Goal: Task Accomplishment & Management: Manage account settings

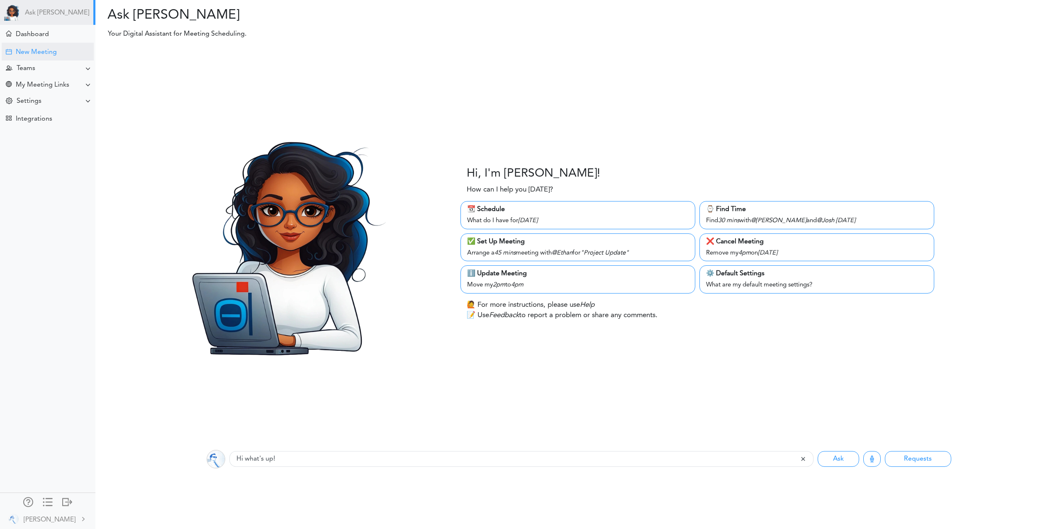
click at [47, 45] on div "New Meeting" at bounding box center [48, 52] width 92 height 18
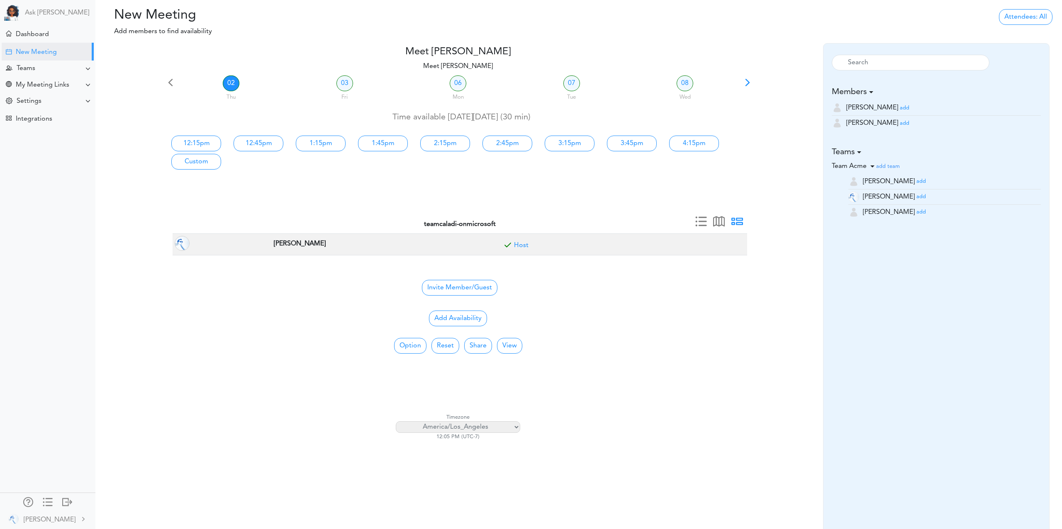
drag, startPoint x: 879, startPoint y: 107, endPoint x: 898, endPoint y: 129, distance: 29.2
click at [900, 107] on small "add" at bounding box center [905, 107] width 10 height 5
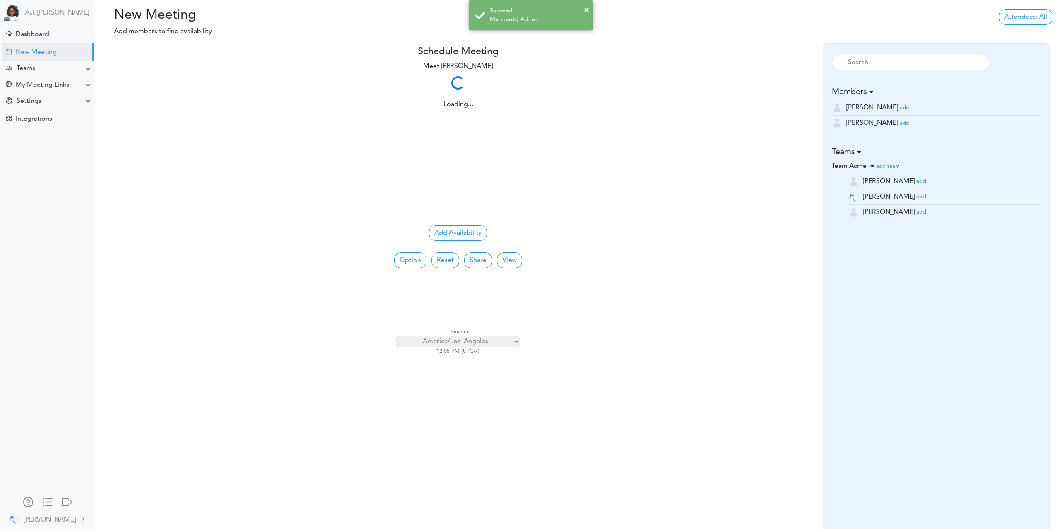
click at [900, 124] on small "add" at bounding box center [905, 123] width 10 height 5
click at [587, 11] on button "×" at bounding box center [586, 10] width 5 height 12
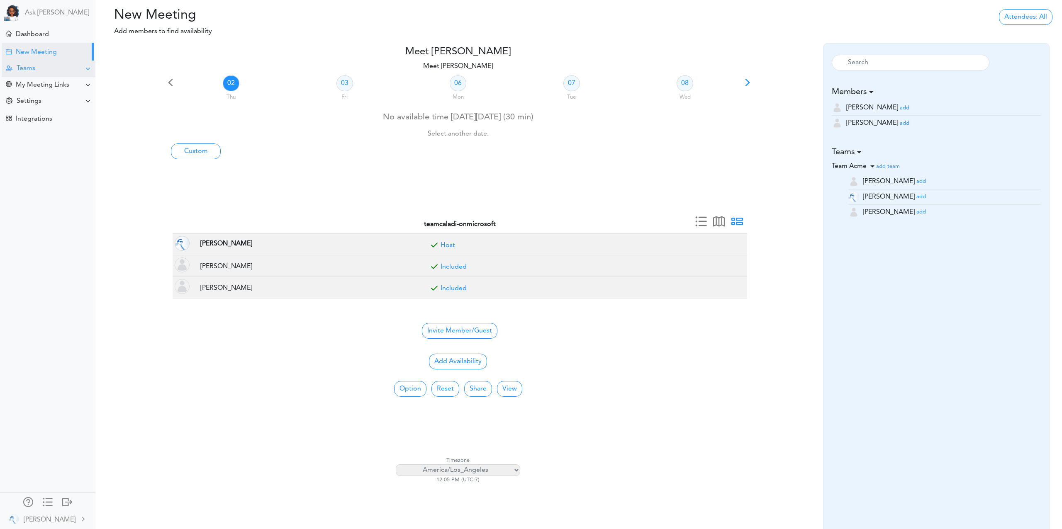
click at [39, 68] on div "Teams" at bounding box center [49, 69] width 94 height 16
click at [39, 127] on div "Manage Members" at bounding box center [39, 129] width 49 height 4
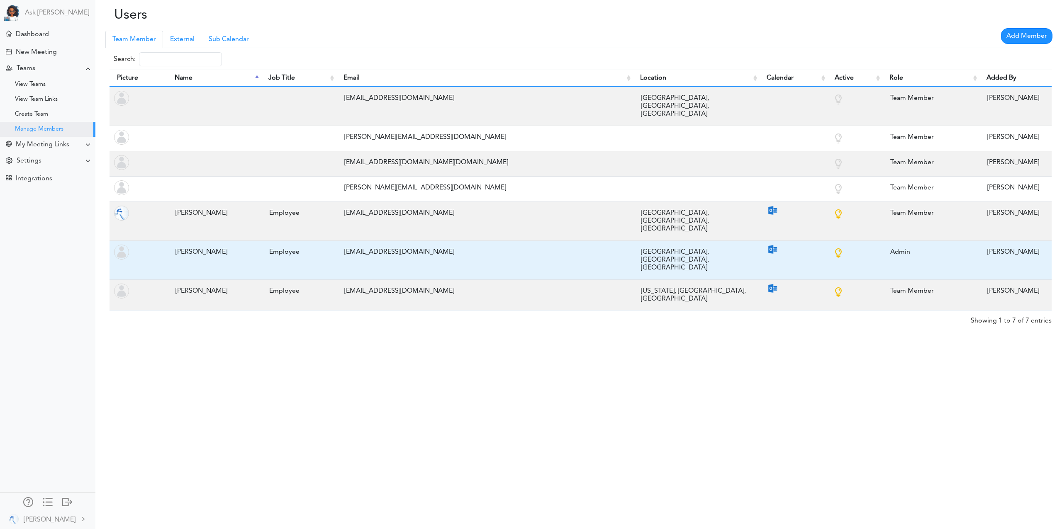
click at [183, 244] on div "[PERSON_NAME]" at bounding box center [213, 252] width 85 height 16
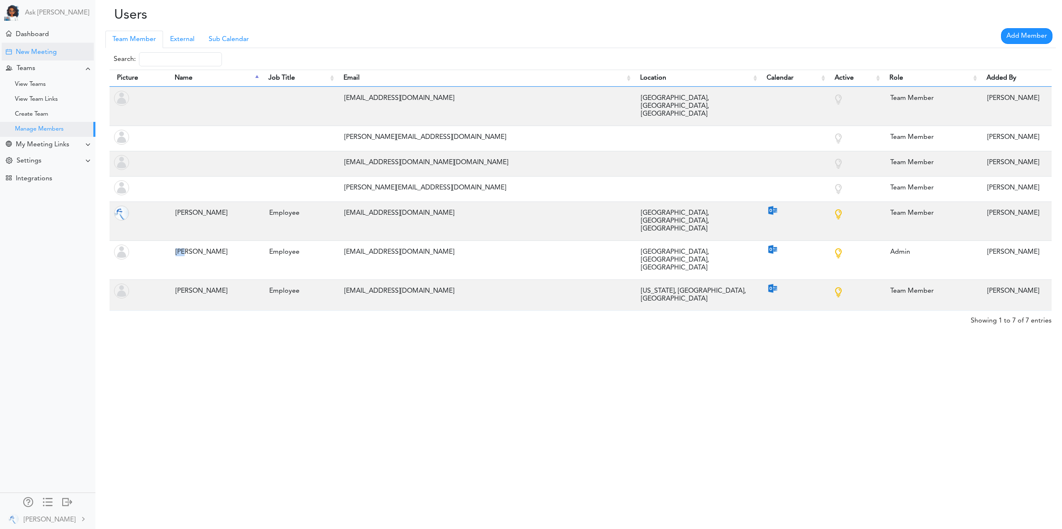
click at [32, 57] on div "New Meeting" at bounding box center [48, 52] width 92 height 18
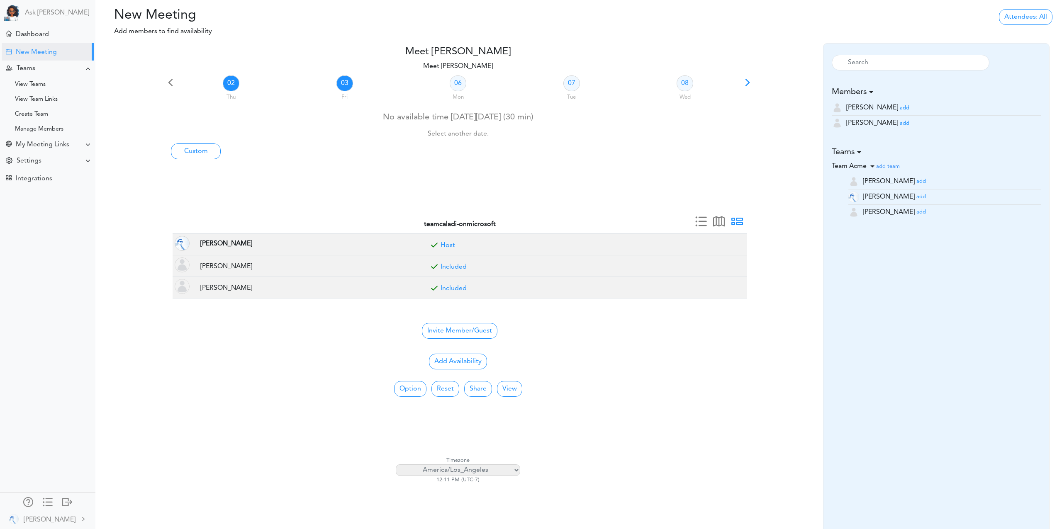
click at [342, 85] on link "03" at bounding box center [344, 83] width 17 height 16
click at [229, 83] on link "02" at bounding box center [231, 83] width 17 height 16
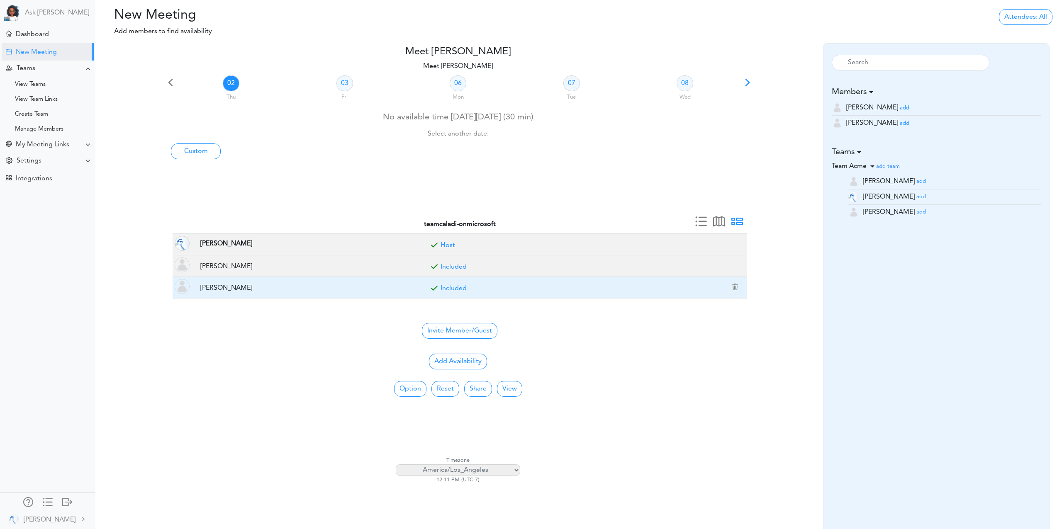
click at [457, 287] on link "Included" at bounding box center [454, 288] width 26 height 7
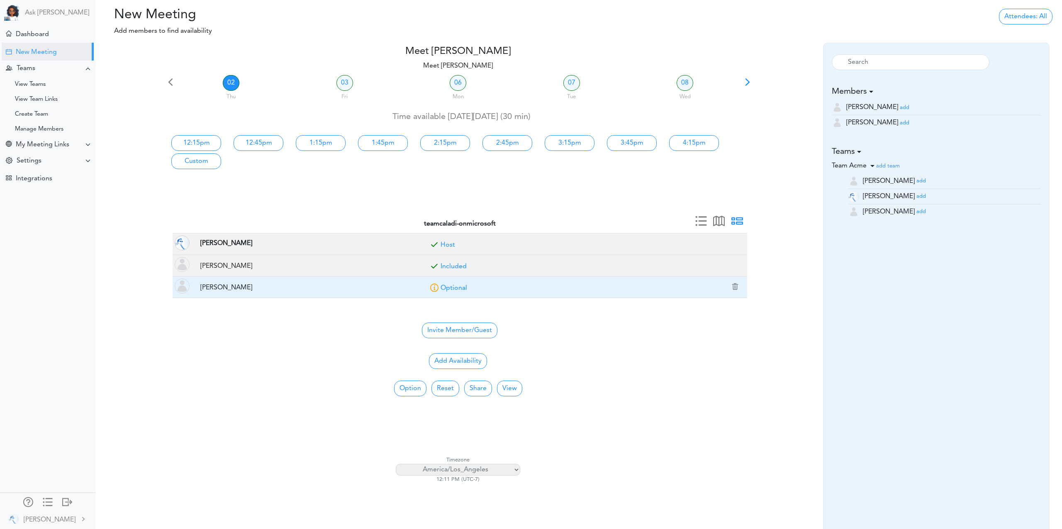
click at [457, 287] on link "Optional" at bounding box center [454, 288] width 27 height 7
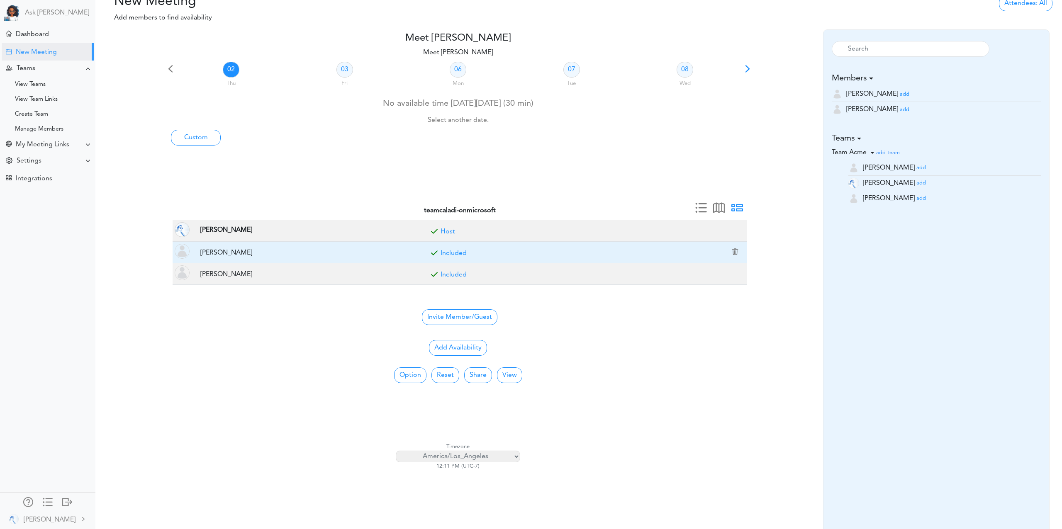
scroll to position [0, 0]
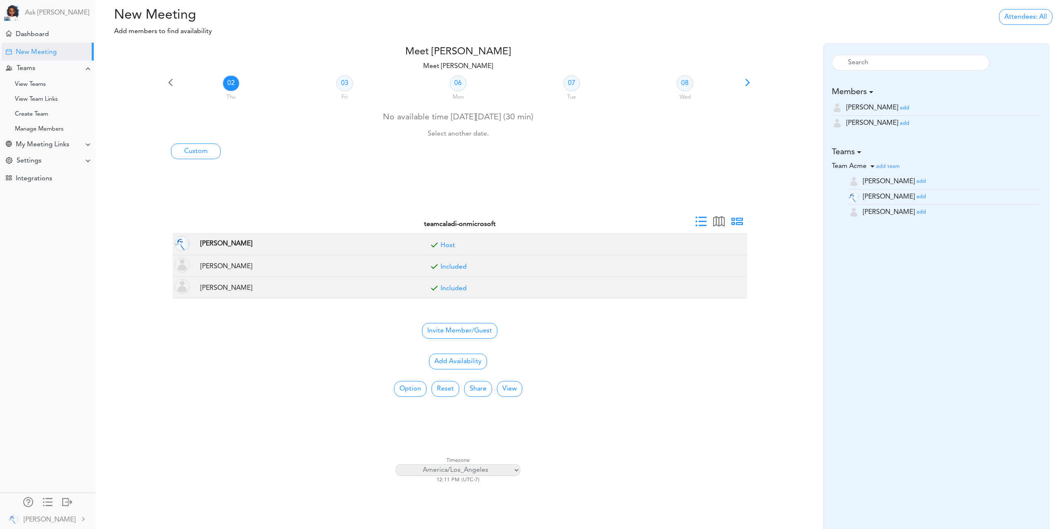
click at [700, 222] on span at bounding box center [701, 225] width 12 height 12
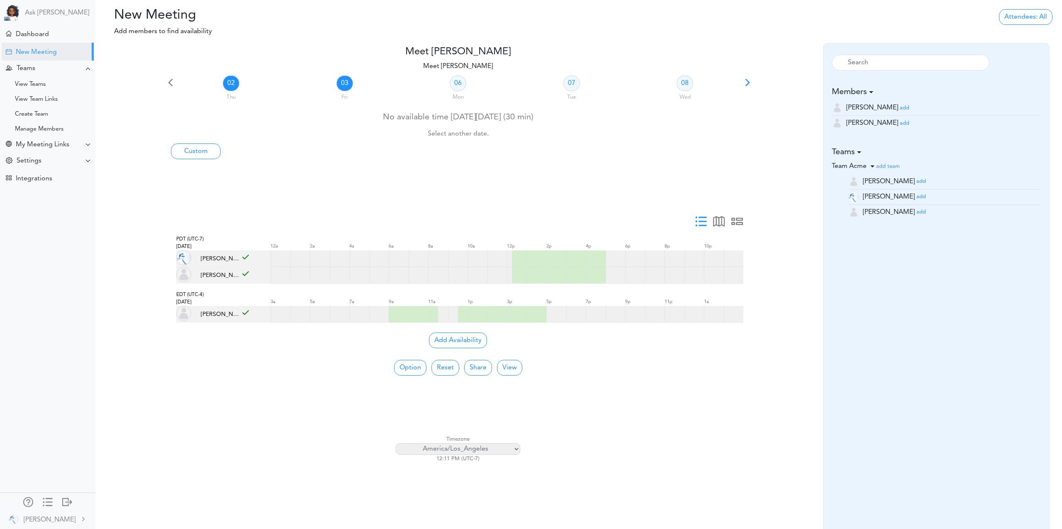
click at [345, 83] on link "03" at bounding box center [344, 83] width 17 height 16
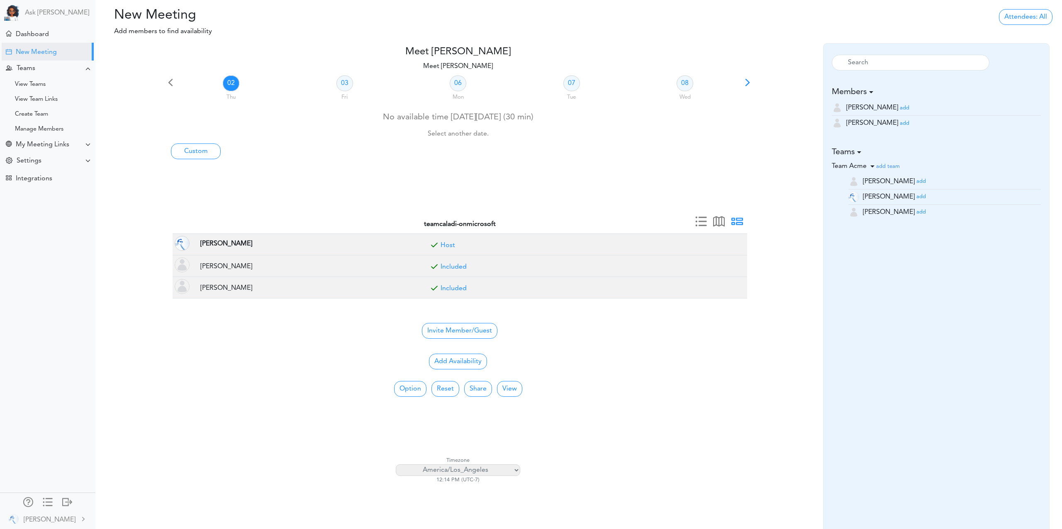
drag, startPoint x: 339, startPoint y: 82, endPoint x: 417, endPoint y: 128, distance: 90.3
click at [339, 82] on link "03" at bounding box center [344, 83] width 17 height 16
click at [701, 222] on span at bounding box center [701, 225] width 12 height 12
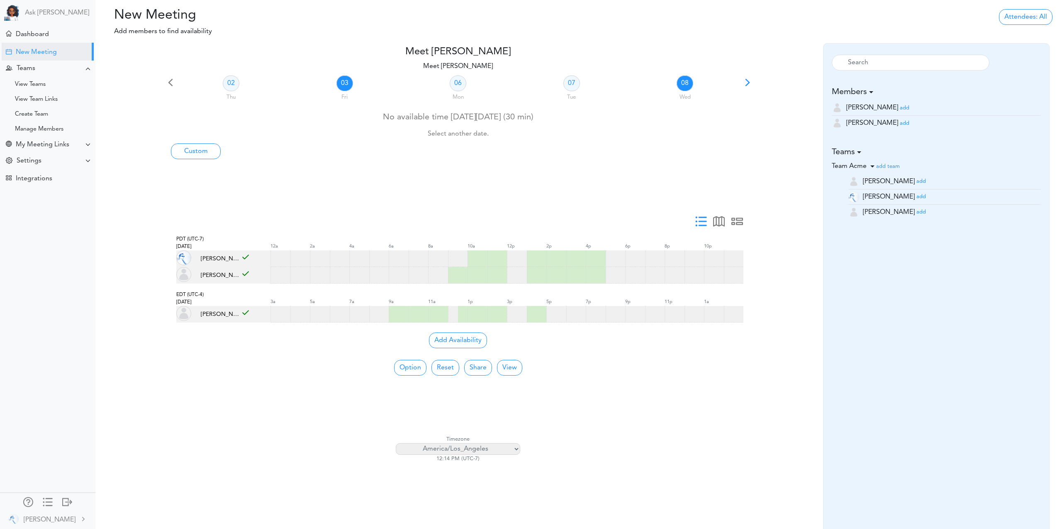
click at [686, 85] on link "08" at bounding box center [685, 83] width 17 height 16
click at [574, 86] on link "07" at bounding box center [571, 83] width 17 height 16
click at [461, 88] on link "06" at bounding box center [458, 83] width 17 height 16
click at [572, 82] on link "07" at bounding box center [571, 83] width 17 height 16
click at [686, 86] on link "08" at bounding box center [685, 83] width 17 height 16
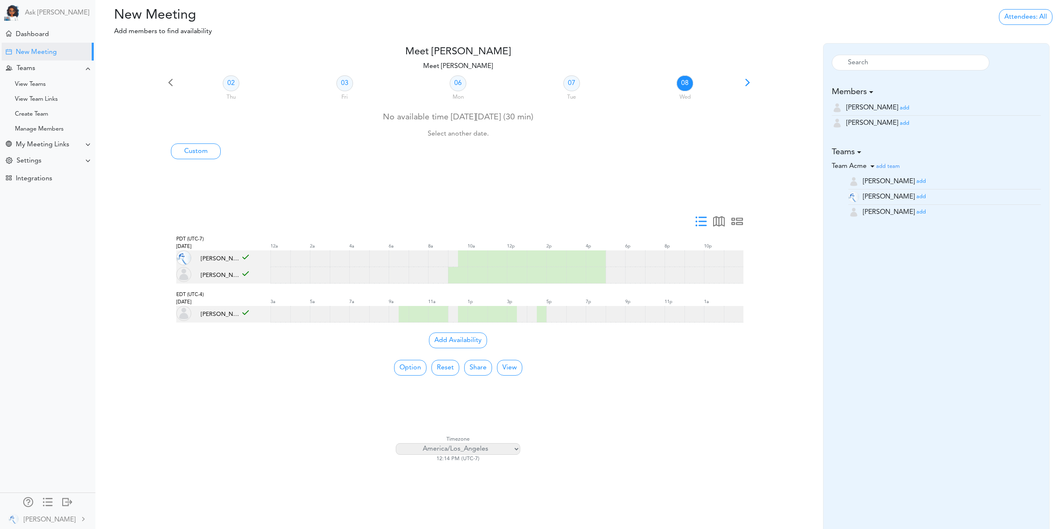
click at [750, 81] on span at bounding box center [748, 86] width 12 height 12
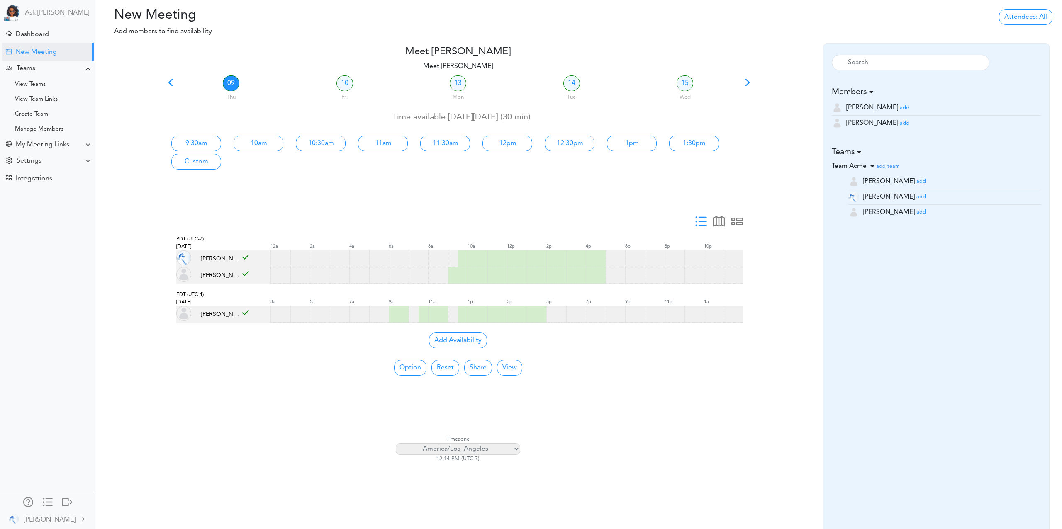
click at [169, 82] on span at bounding box center [171, 86] width 12 height 12
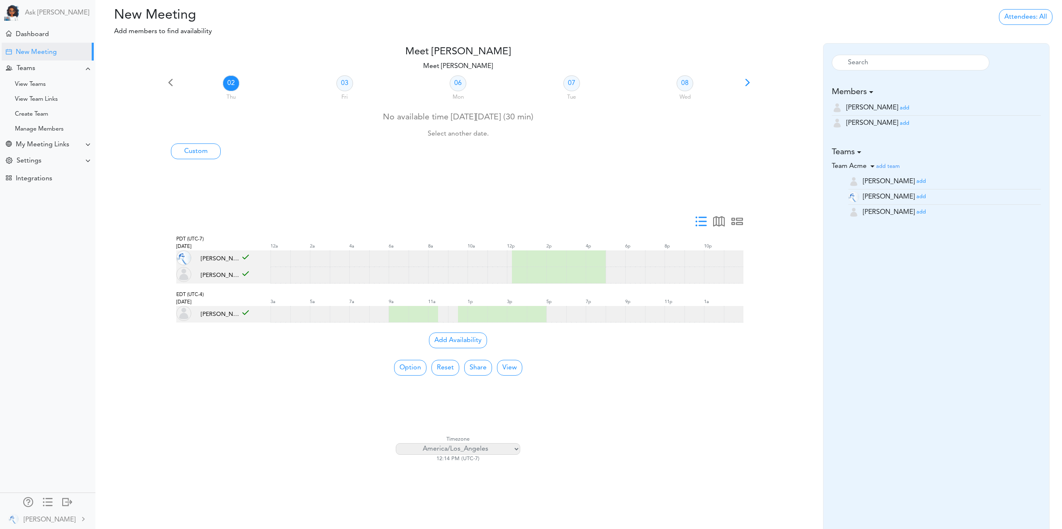
click at [190, 299] on div "EDT (UTC-4) Thu, Oct 02" at bounding box center [223, 298] width 95 height 15
click at [195, 301] on span "EDT (UTC-4) Thu, Oct 02" at bounding box center [189, 298] width 27 height 12
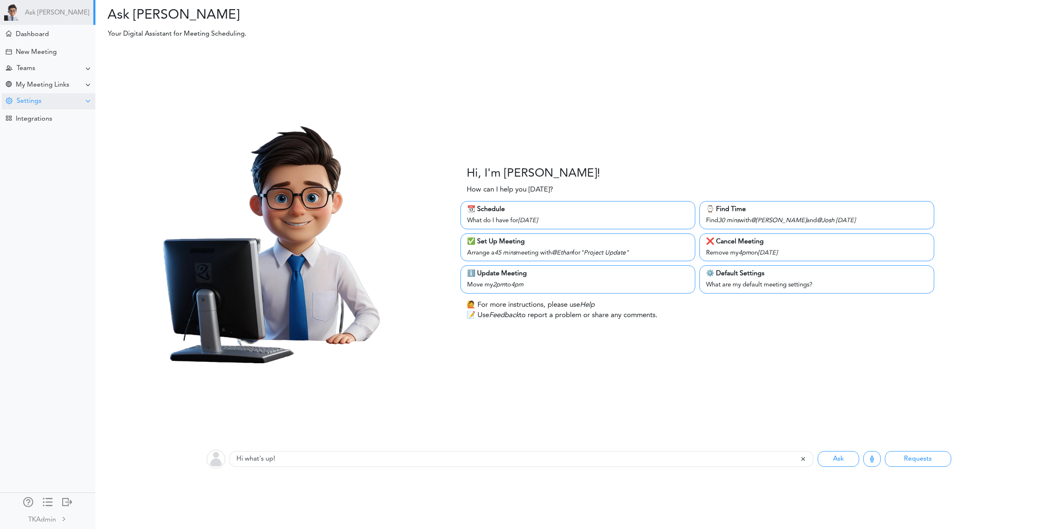
click at [41, 105] on div "Settings" at bounding box center [49, 101] width 94 height 16
click at [39, 68] on div "Teams" at bounding box center [49, 69] width 94 height 16
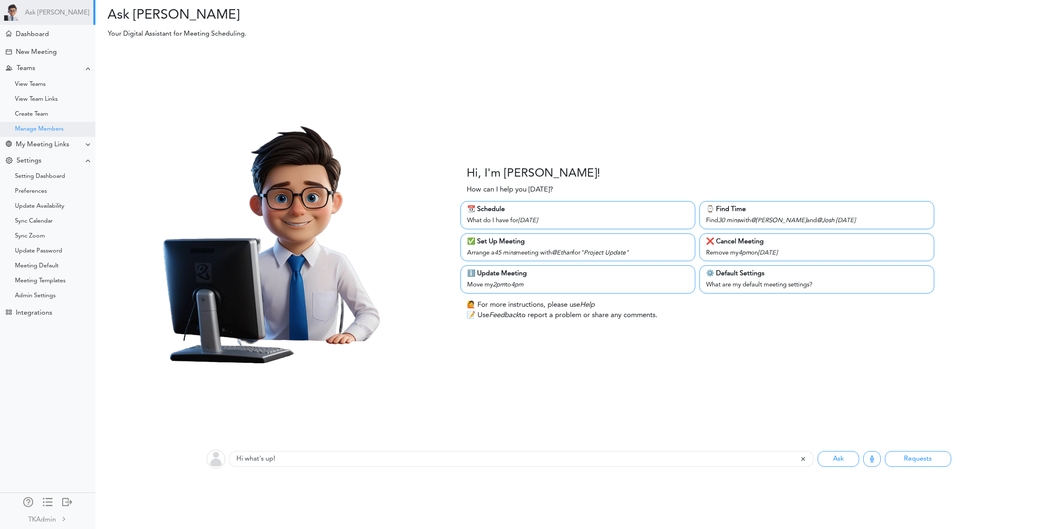
click at [44, 128] on div "Manage Members" at bounding box center [39, 129] width 49 height 4
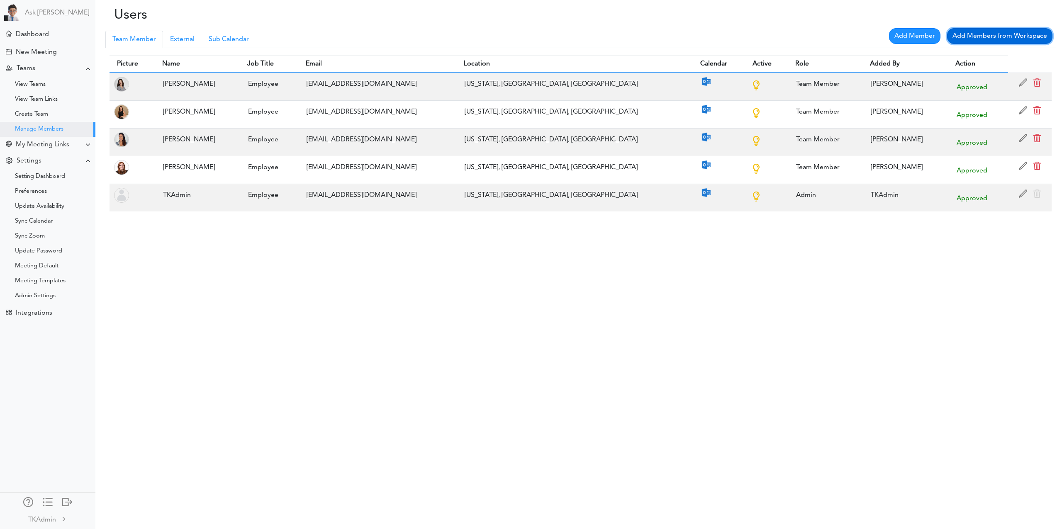
click at [998, 32] on link "Add Members from Workspace" at bounding box center [999, 36] width 105 height 16
click at [988, 33] on link "Add Members from Workspace" at bounding box center [999, 36] width 105 height 16
click at [983, 32] on link "Add Members from Workspace" at bounding box center [999, 36] width 105 height 16
click at [967, 34] on link "Add Members from Workspace" at bounding box center [999, 36] width 105 height 16
